Goal: Find specific page/section: Find specific page/section

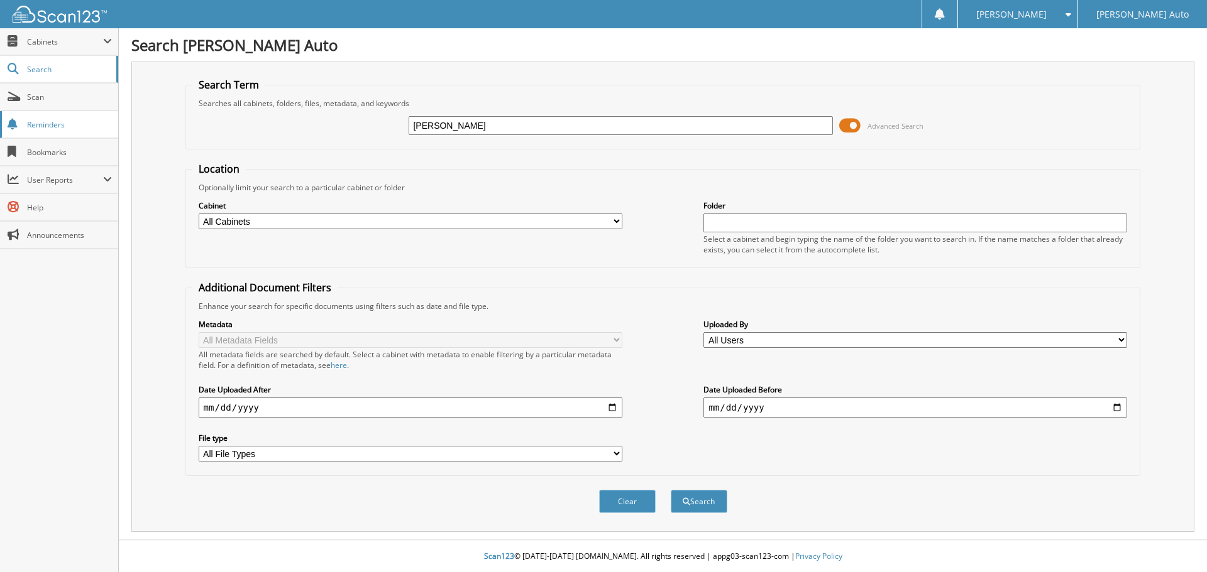
type input "[PERSON_NAME]"
click at [670, 490] on button "Search" at bounding box center [698, 501] width 57 height 23
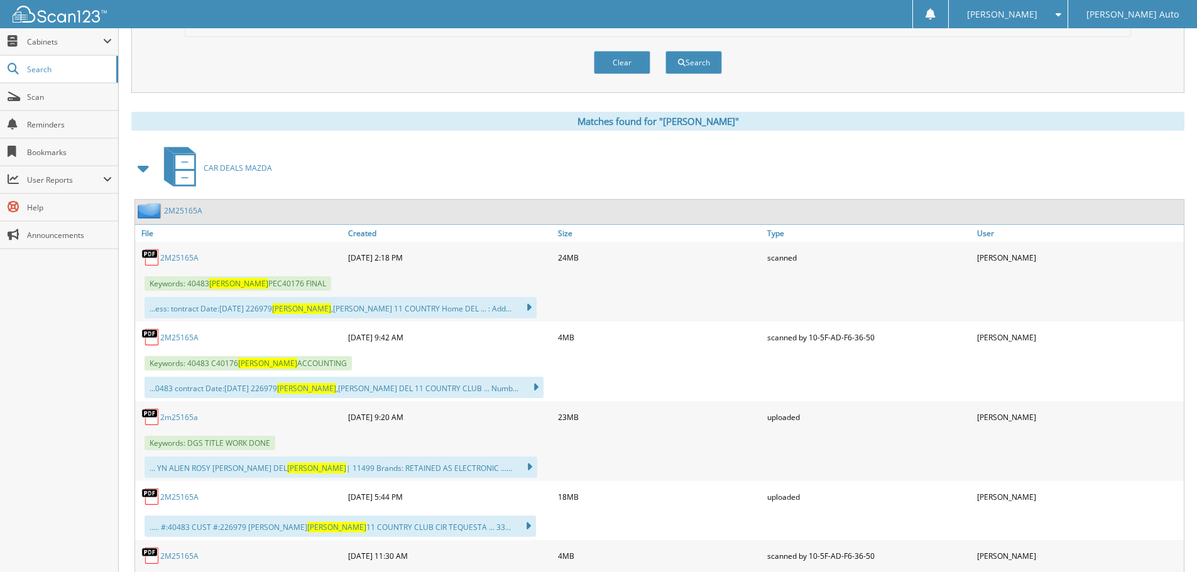
scroll to position [440, 0]
click at [190, 338] on link "2M25165A" at bounding box center [179, 337] width 38 height 11
